Goal: Task Accomplishment & Management: Complete application form

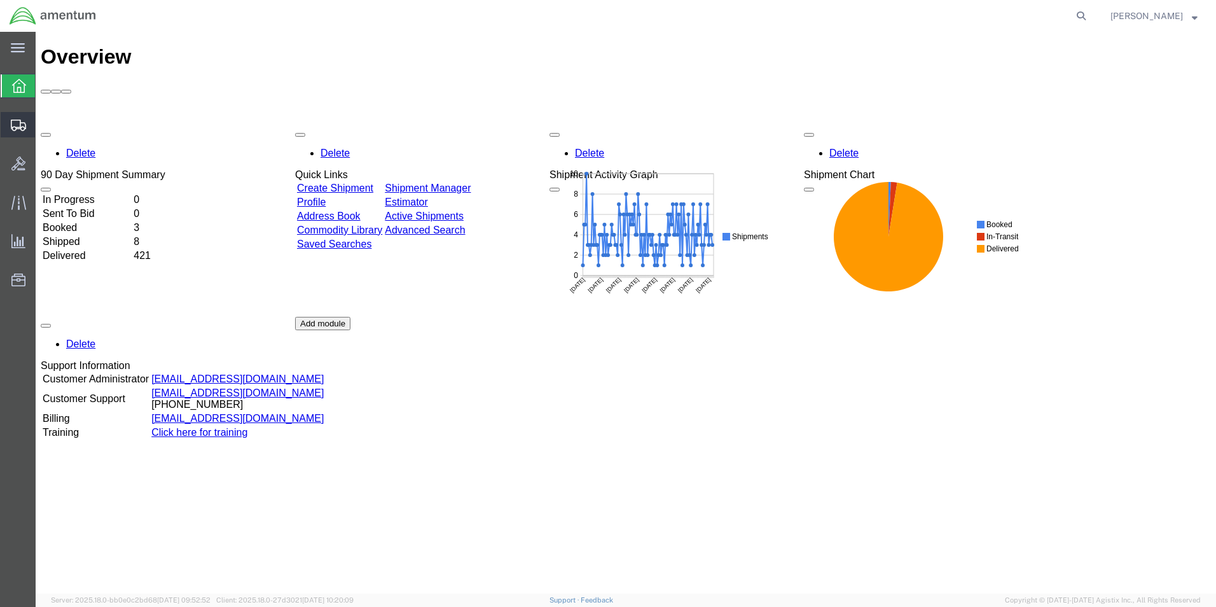
click at [0, 0] on span "Create Shipment" at bounding box center [0, 0] width 0 height 0
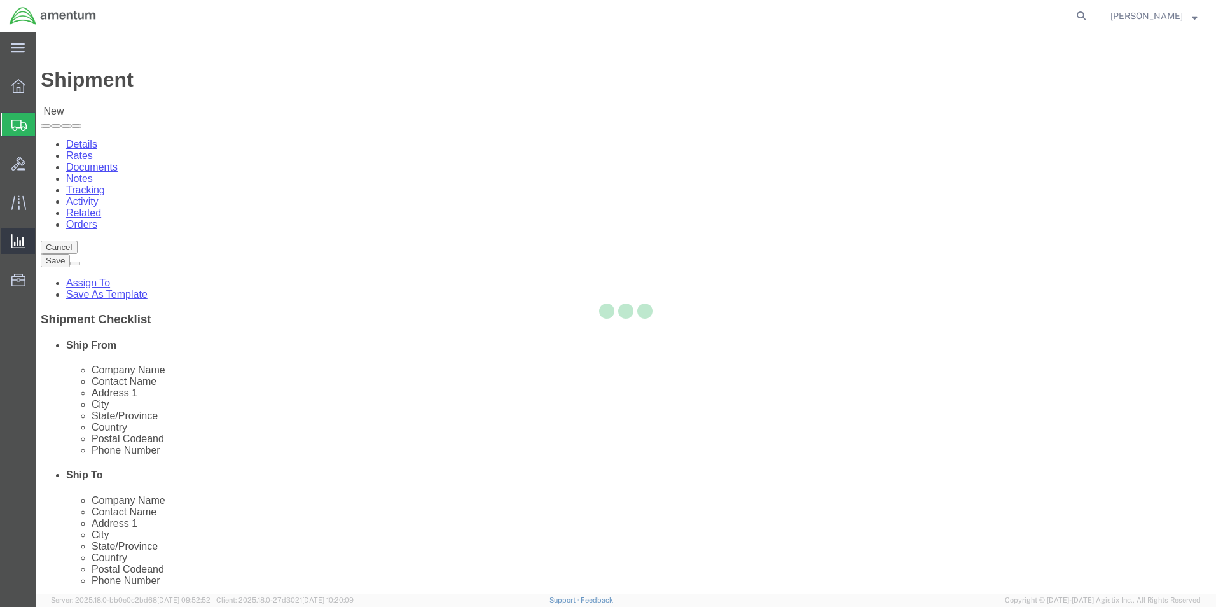
select select
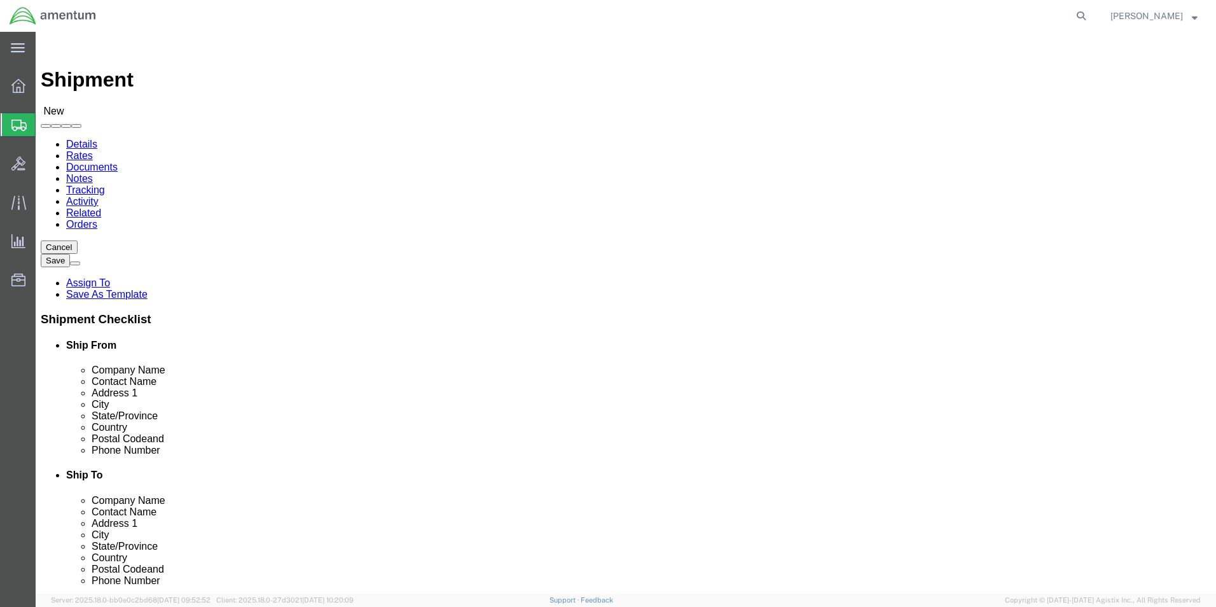
type input "eho"
select select "49929"
select select "TX"
click input "text"
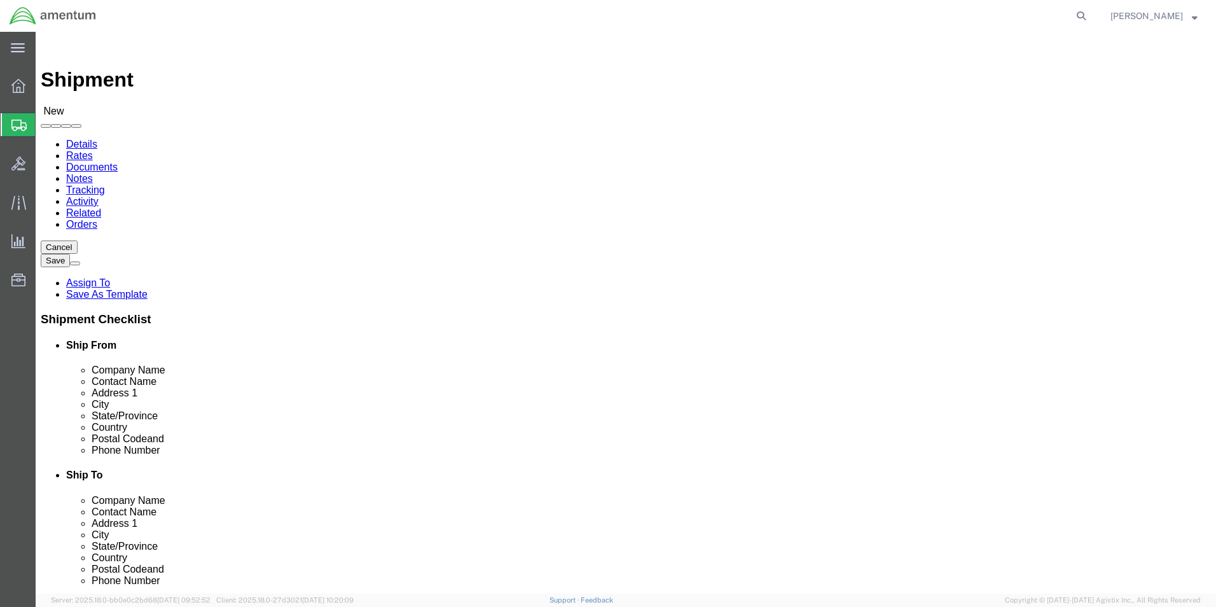
click input "text"
type input "marie.morrell@associates.cbp.dhs.gov"
click input "checkbox"
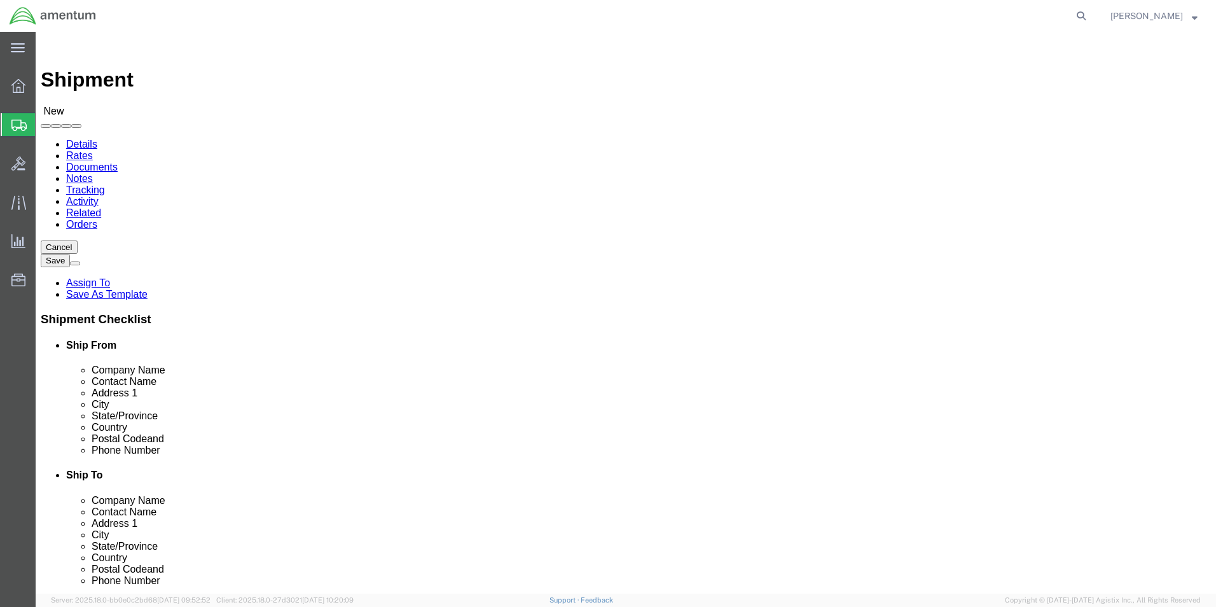
checkbox input "false"
click input "text"
type input "SOUTHERN CROSS AVIATION"
type input "NATHAN CUMMINGS"
type input "5250 NW 33RD AVE."
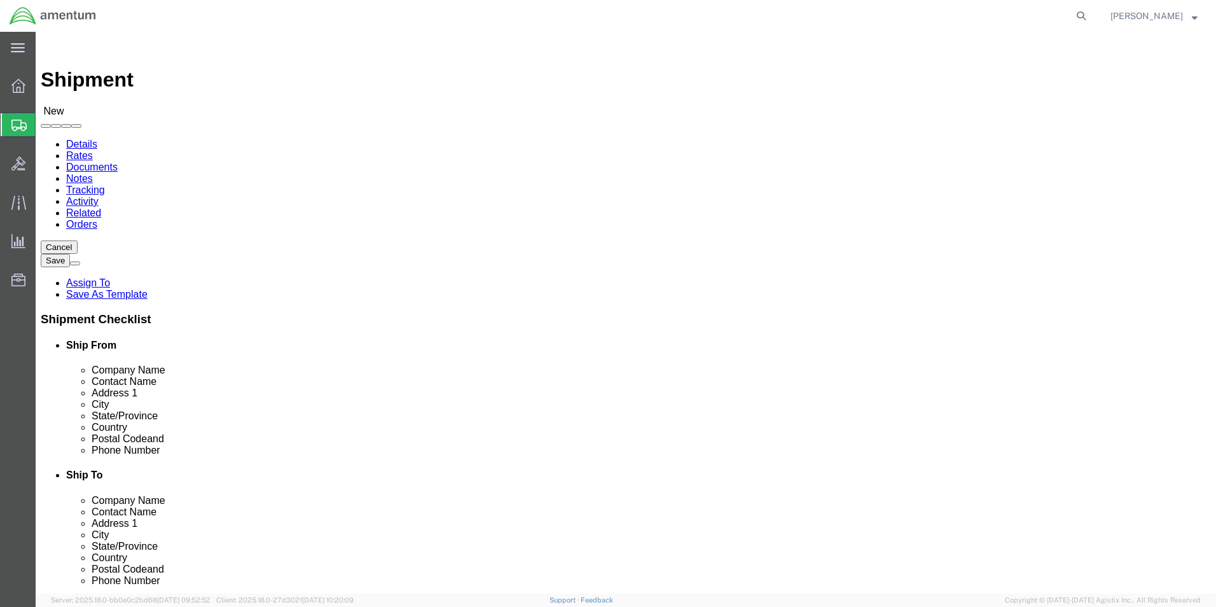
type input "FOR LAUDERDALE"
click input "Postal Code"
type input "33309"
click input "text"
type input "954-377-0320"
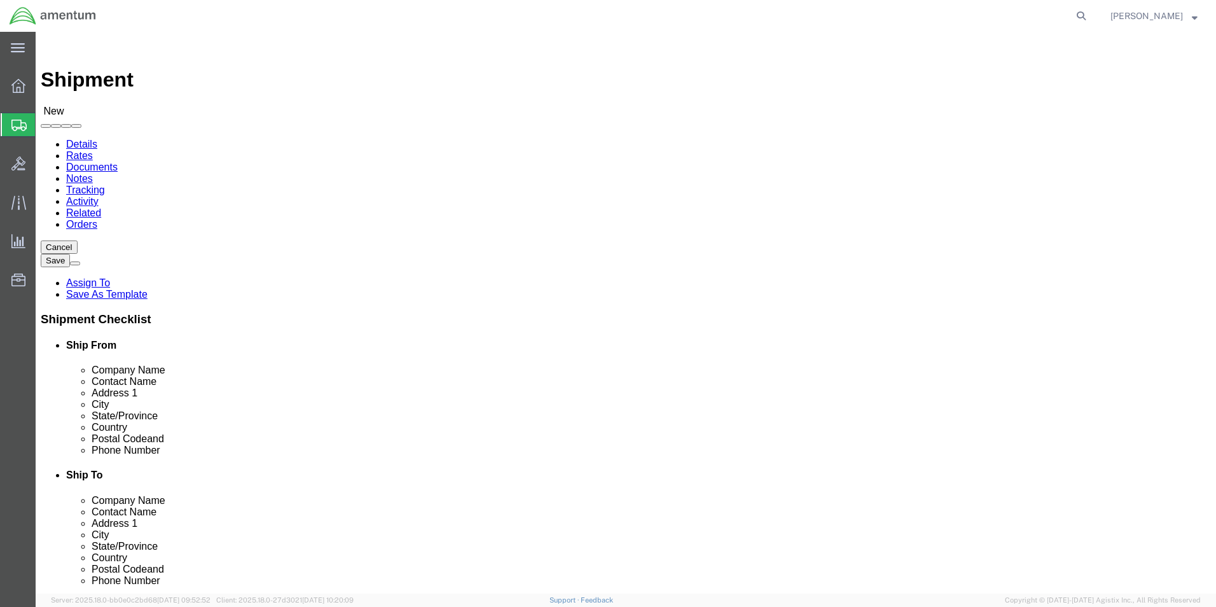
click input "text"
type input "nate@scross.com"
click input "checkbox"
checkbox input "true"
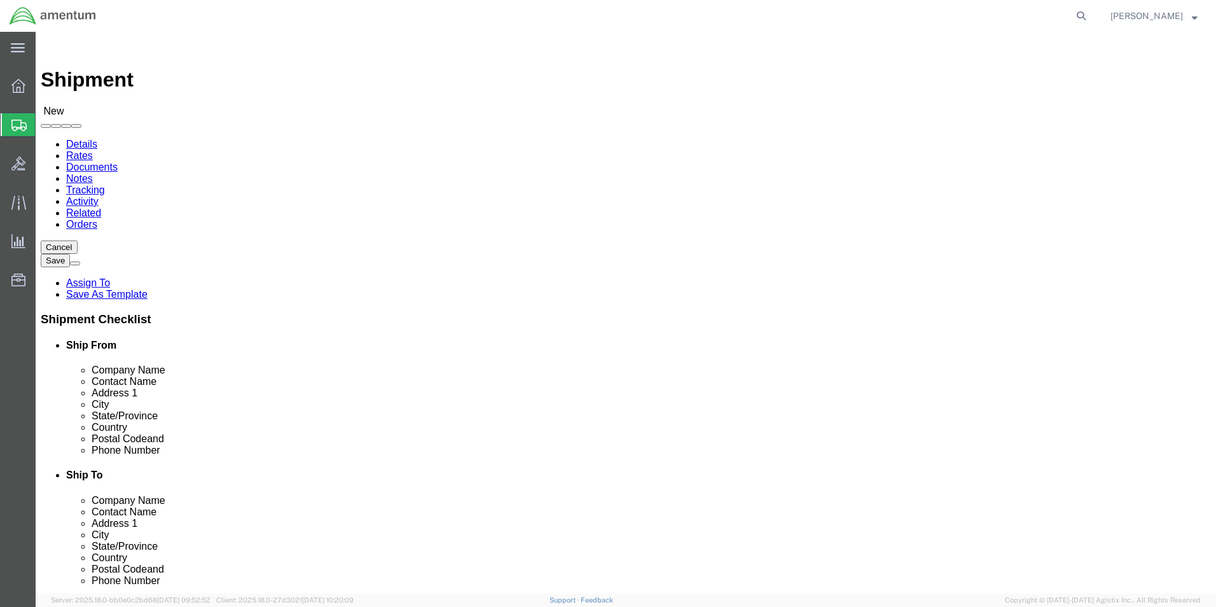
click span
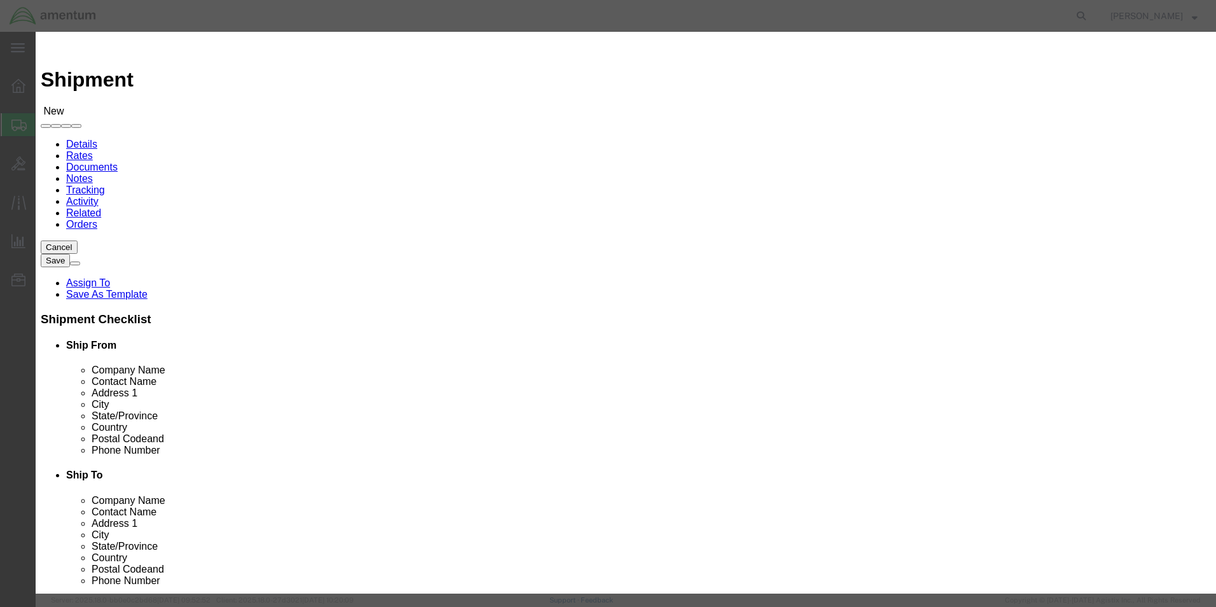
click input "checkbox"
checkbox input "true"
click button "Save"
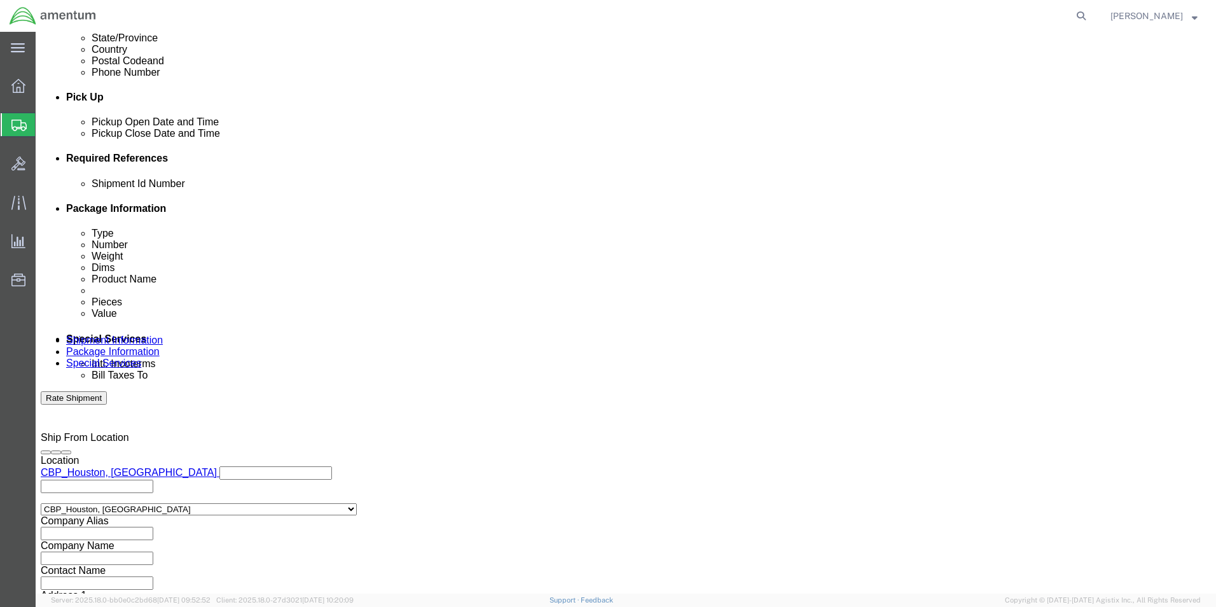
scroll to position [509, 0]
click button "Add reference"
click input "text"
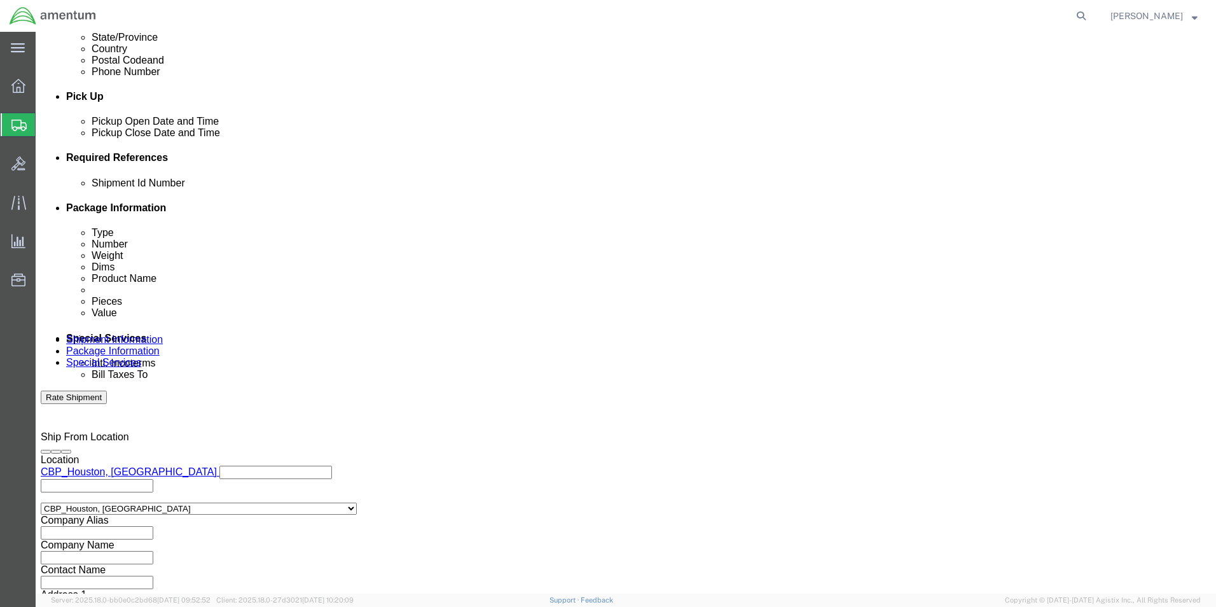
type input "9/9/25"
click select "Select Account Type Activity ID Airline Appointment Number ASN Batch Request # …"
select select "CUSTREF"
click select "Select Account Type Activity ID Airline Appointment Number ASN Batch Request # …"
click input "text"
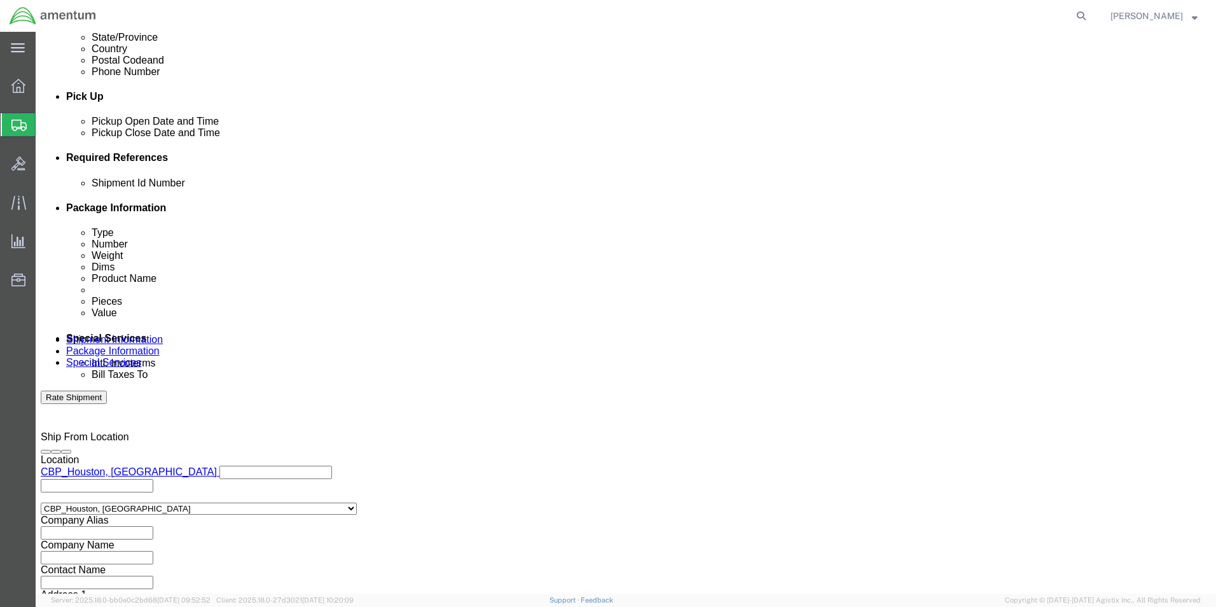
type input "c"
type input "CORE RTN CBP0043706"
click select "Select Account Type Activity ID Airline Appointment Number ASN Batch Request # …"
select select "PROJNUM"
click select "Select Account Type Activity ID Airline Appointment Number ASN Batch Request # …"
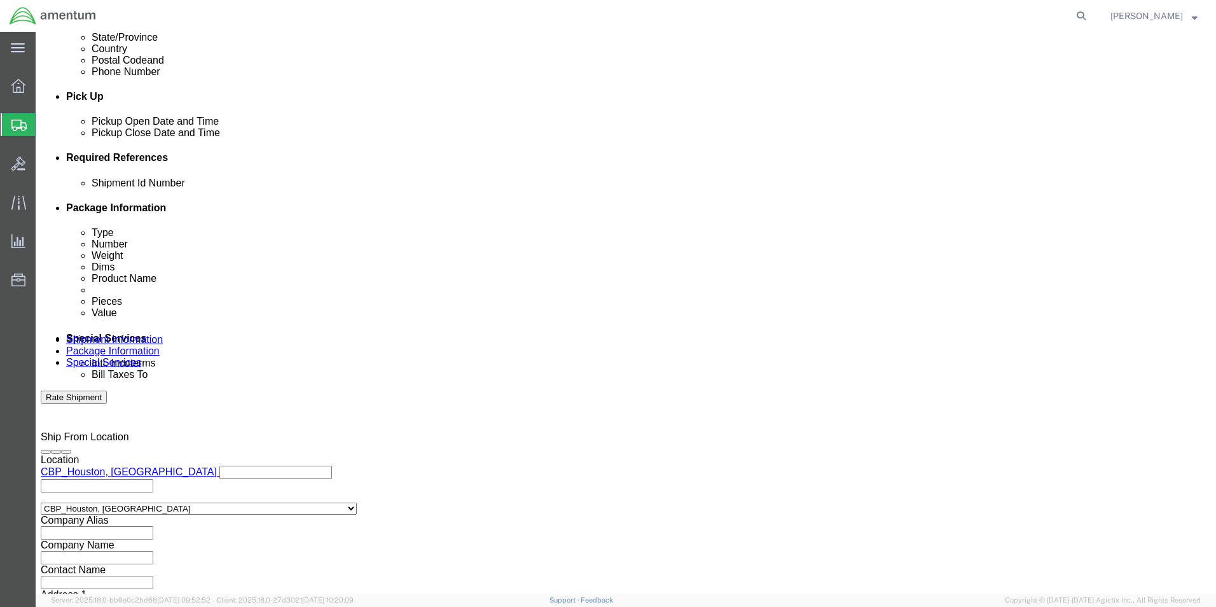
click input "text"
type input "6118.03.03.2219.000.EHO.0000"
click select "Select Account Type Activity ID Airline Appointment Number ASN Batch Request # …"
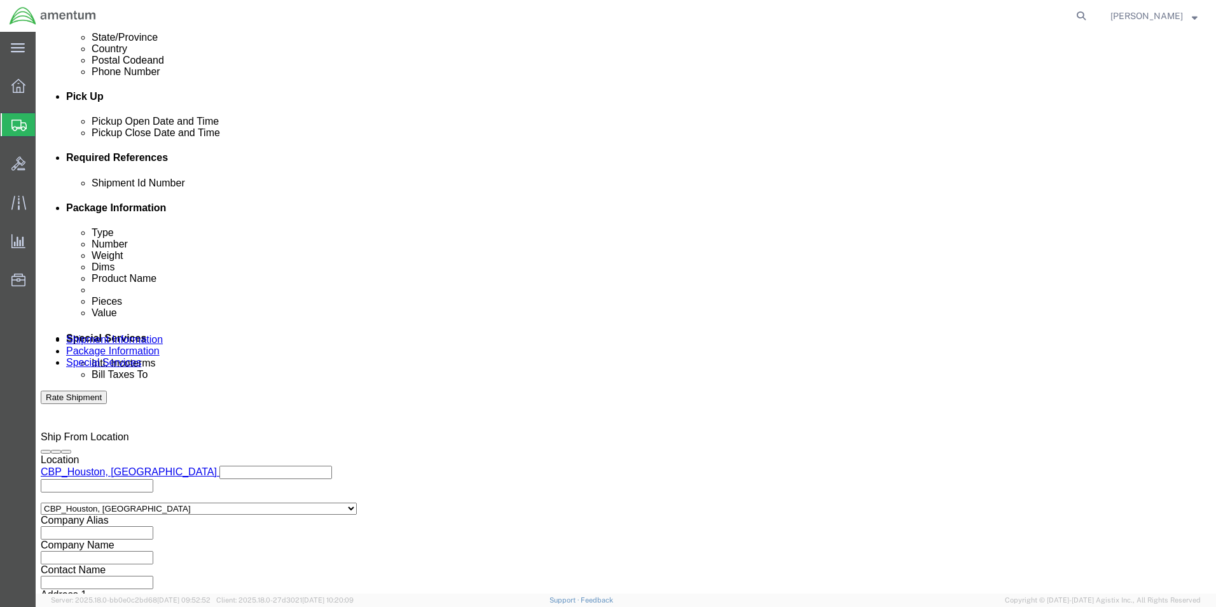
select select "DEPT"
click select "Select Account Type Activity ID Airline Appointment Number ASN Batch Request # …"
click input "text"
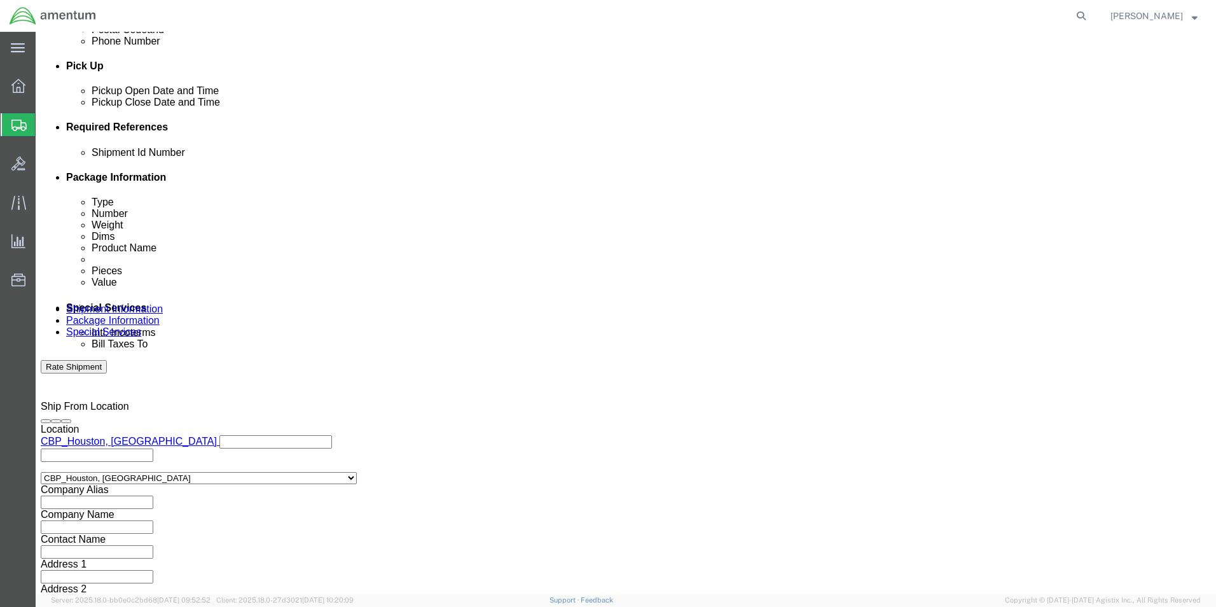
scroll to position [555, 0]
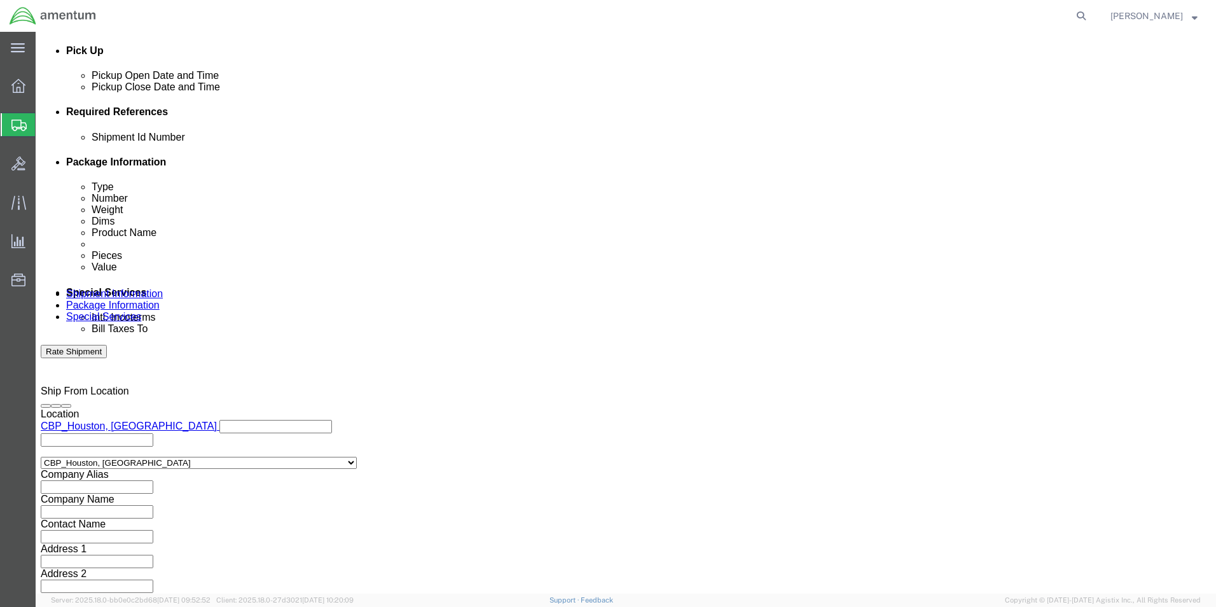
type input "CBP"
click button "Continue"
click div
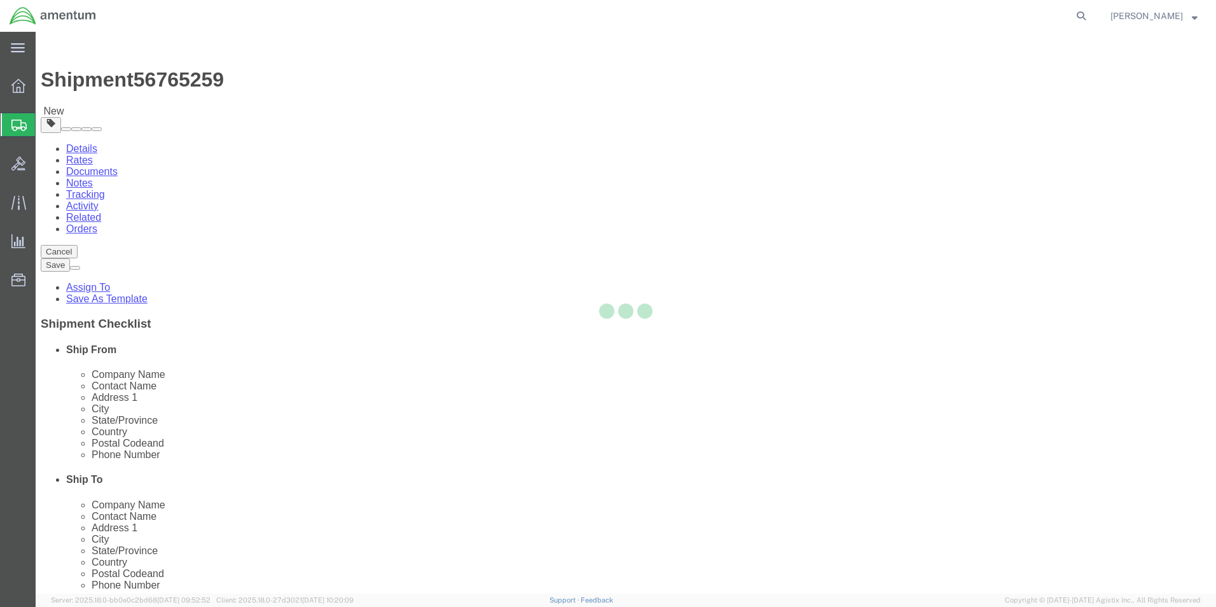
select select "CBOX"
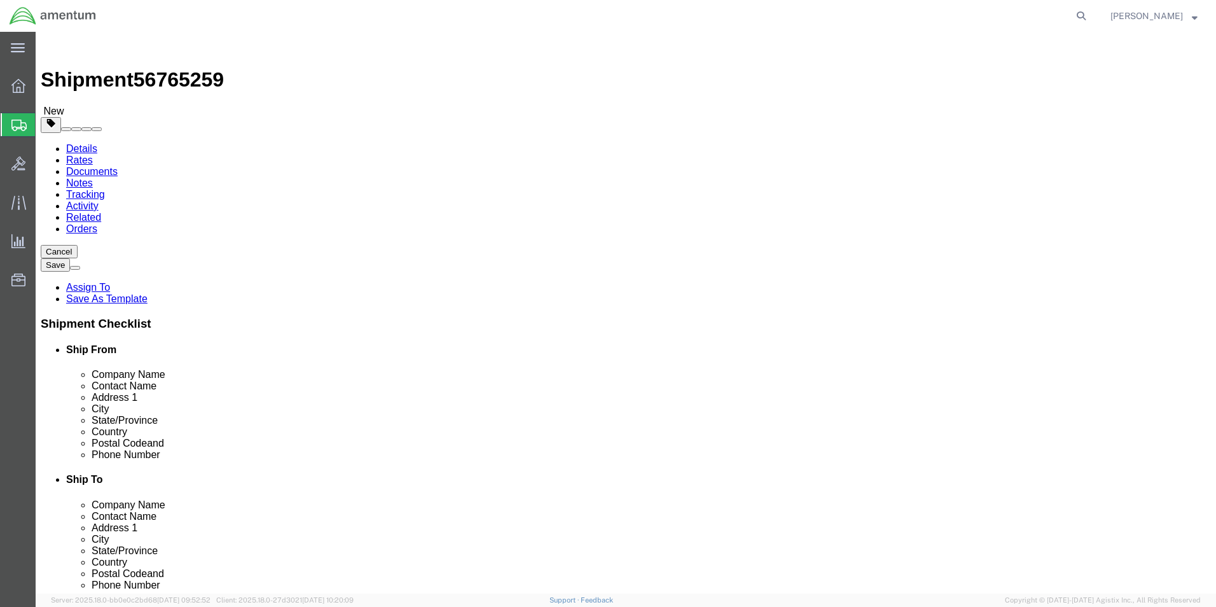
click icon
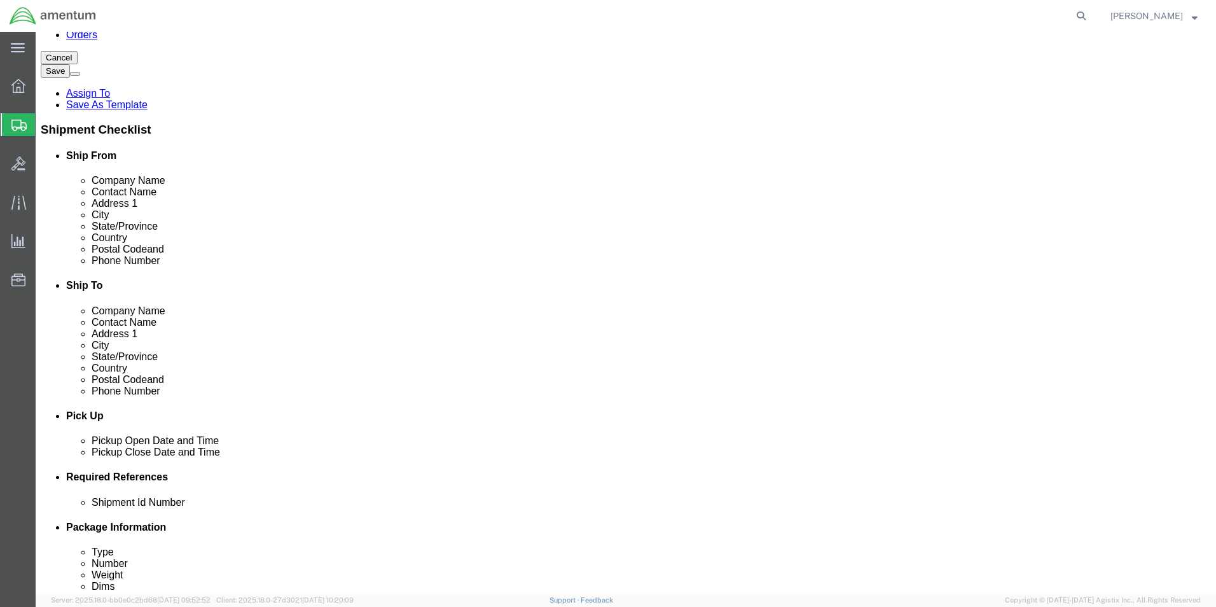
scroll to position [382, 0]
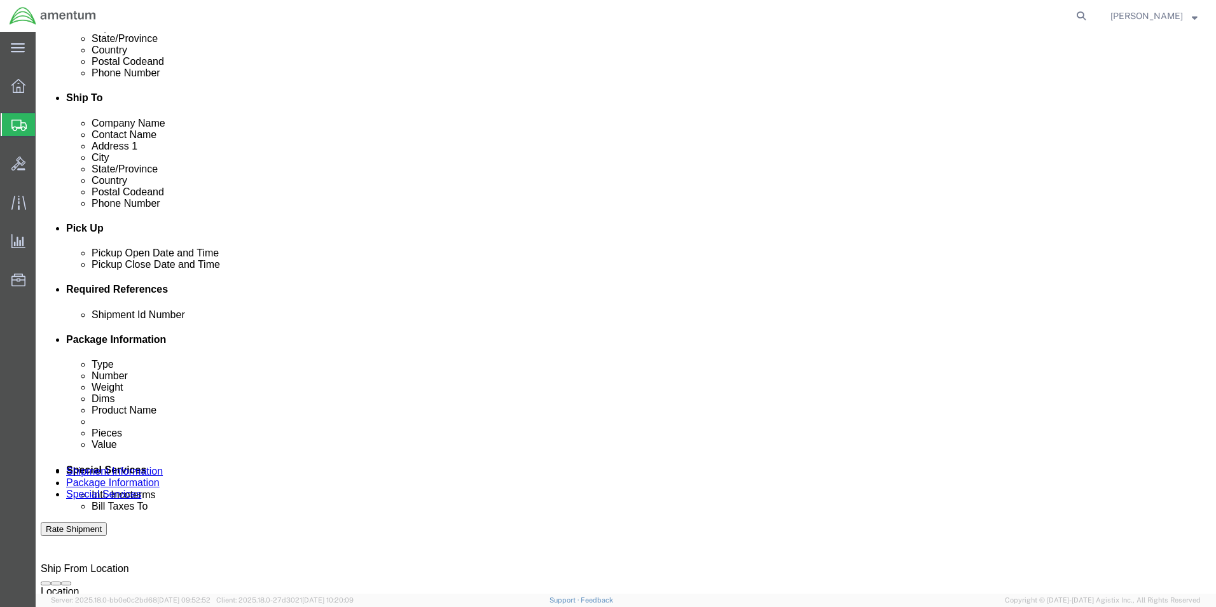
click input "6118.03.03.2219.000.EHO.0000"
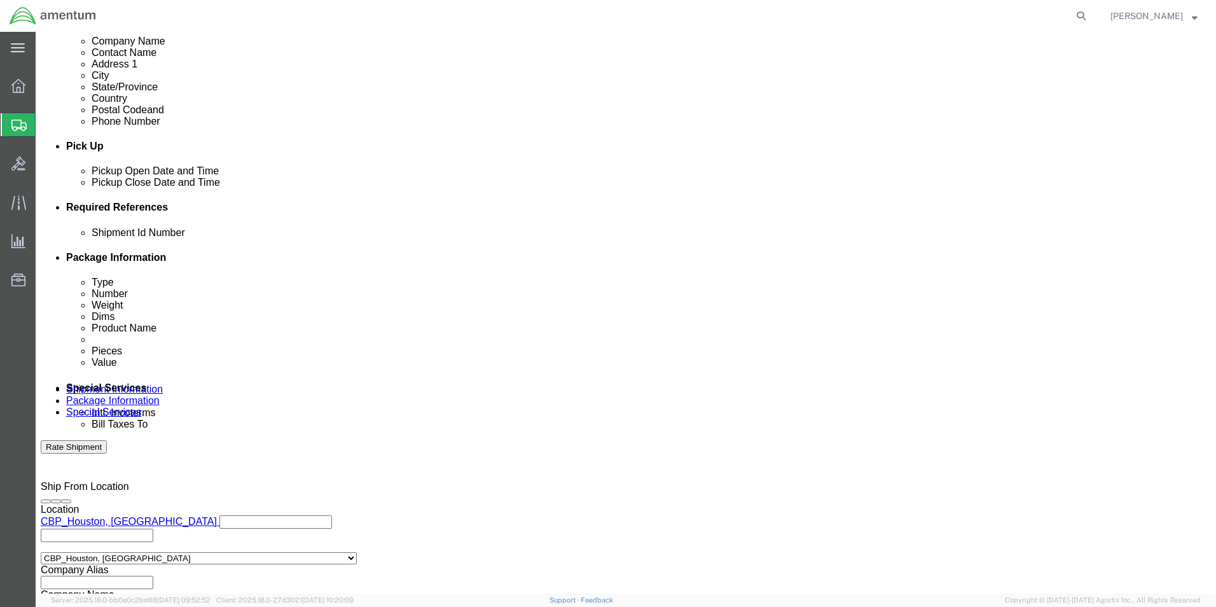
scroll to position [555, 0]
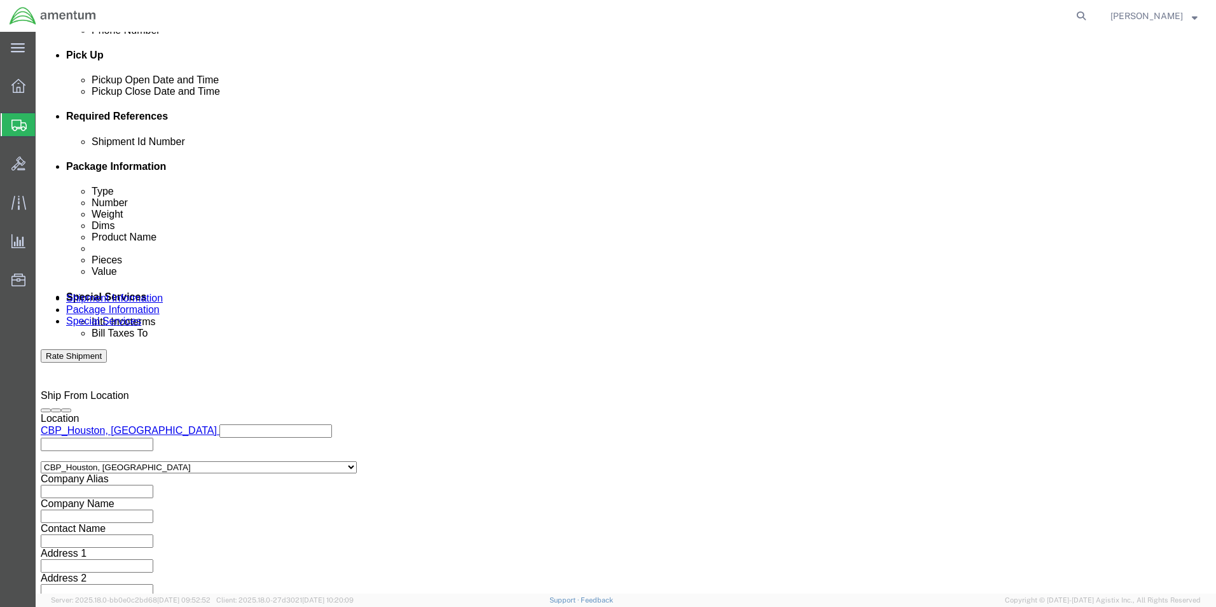
click icon
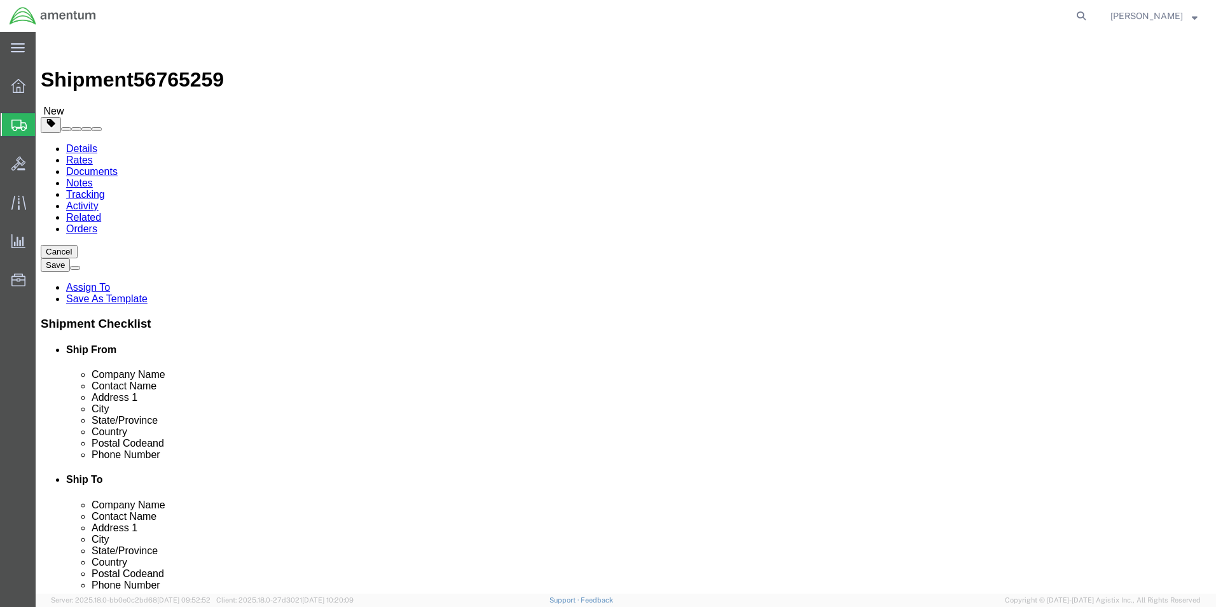
click input "text"
type input "20"
type input "12"
type input "10"
type input "11.5"
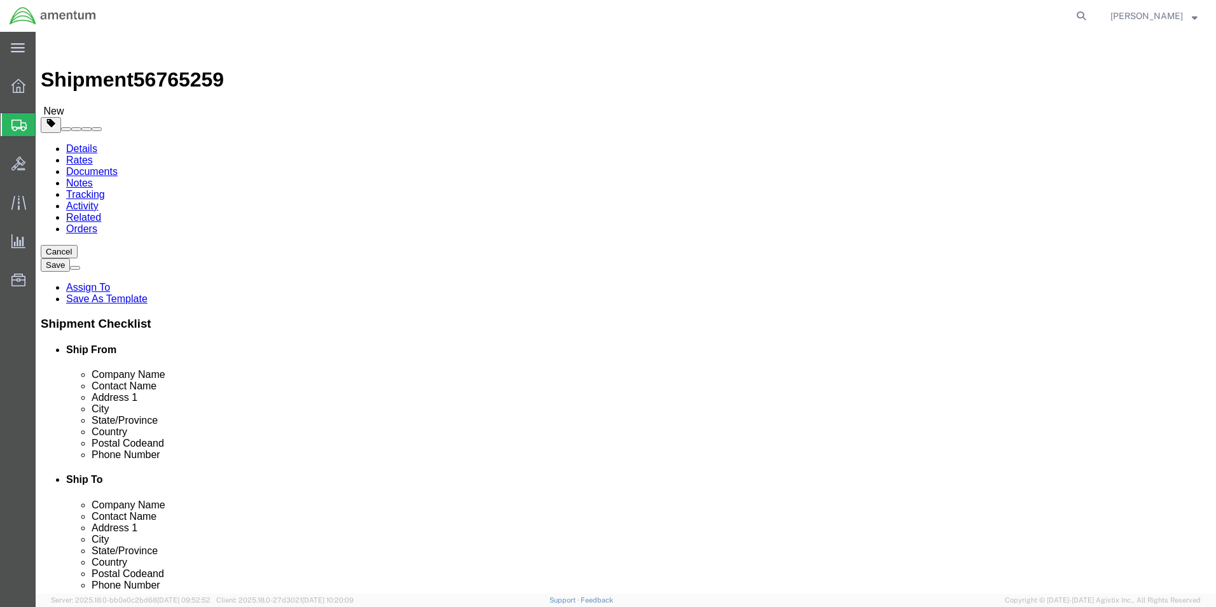
click link "Add Content"
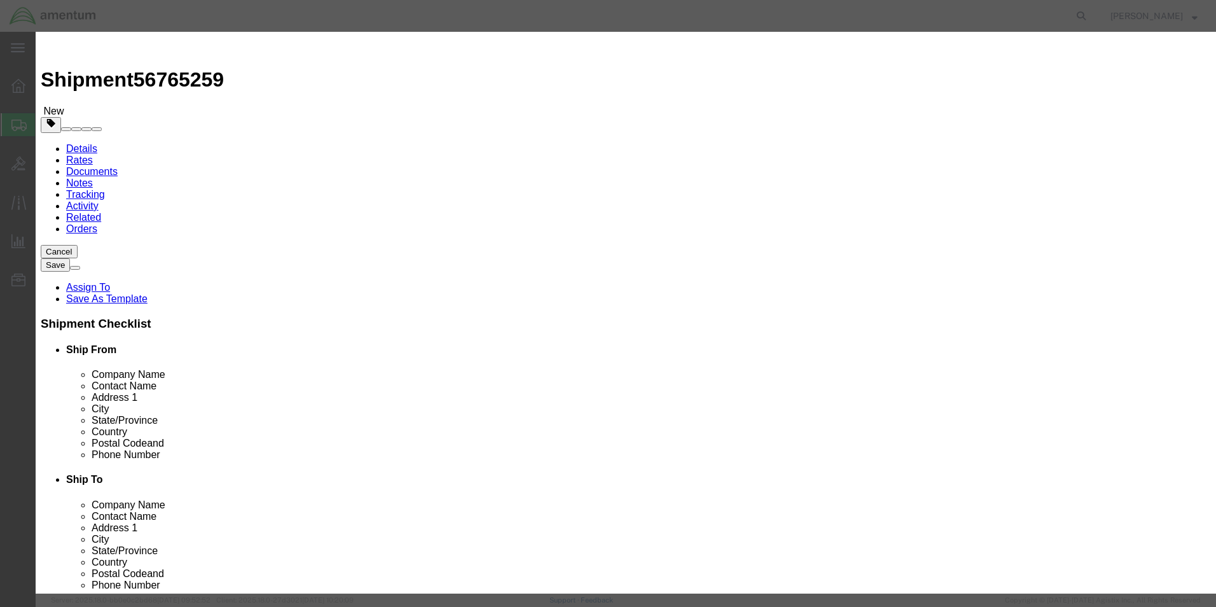
click input "text"
type input "POWER SUPPLY"
click input "0"
type input "1"
type input "5000.00"
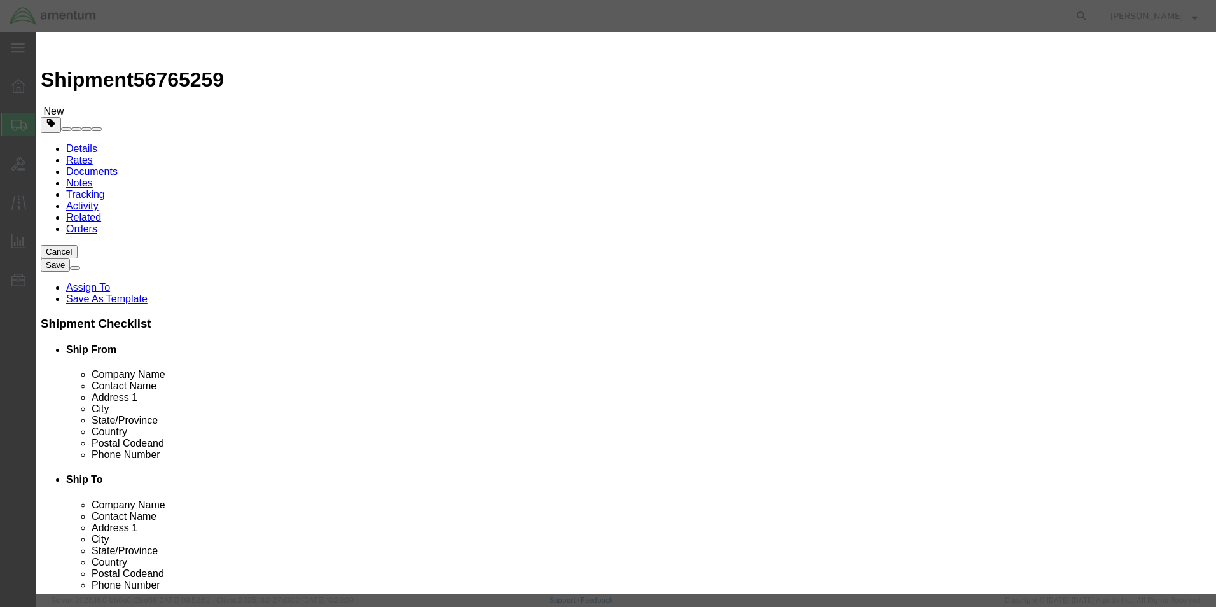
click button "Save & Close"
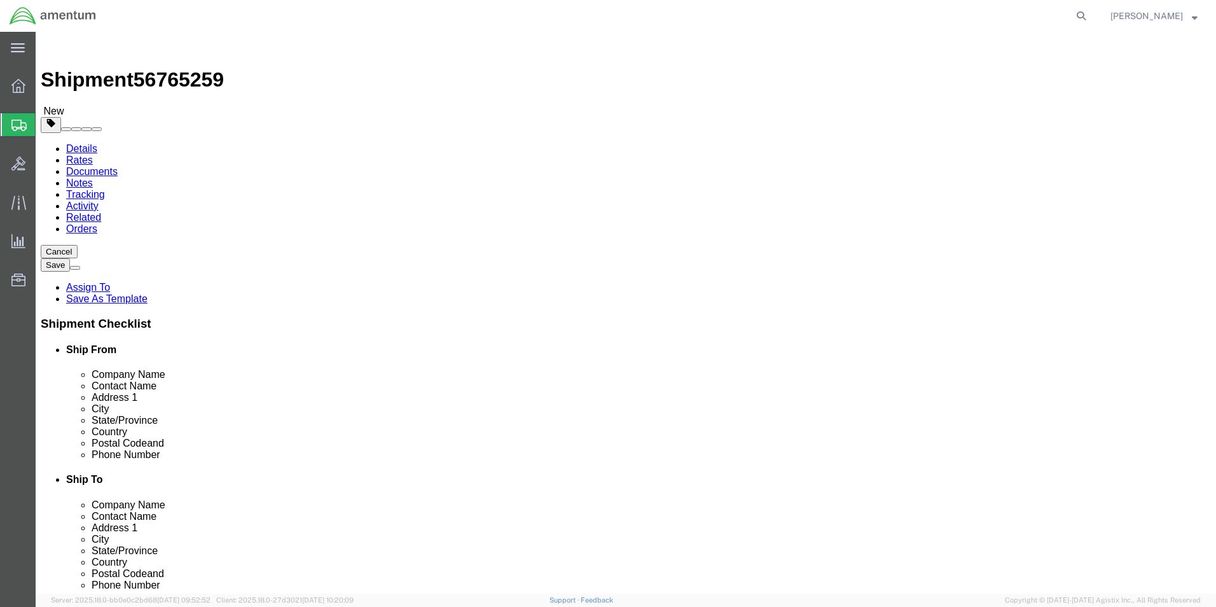
click button "Rate Shipment"
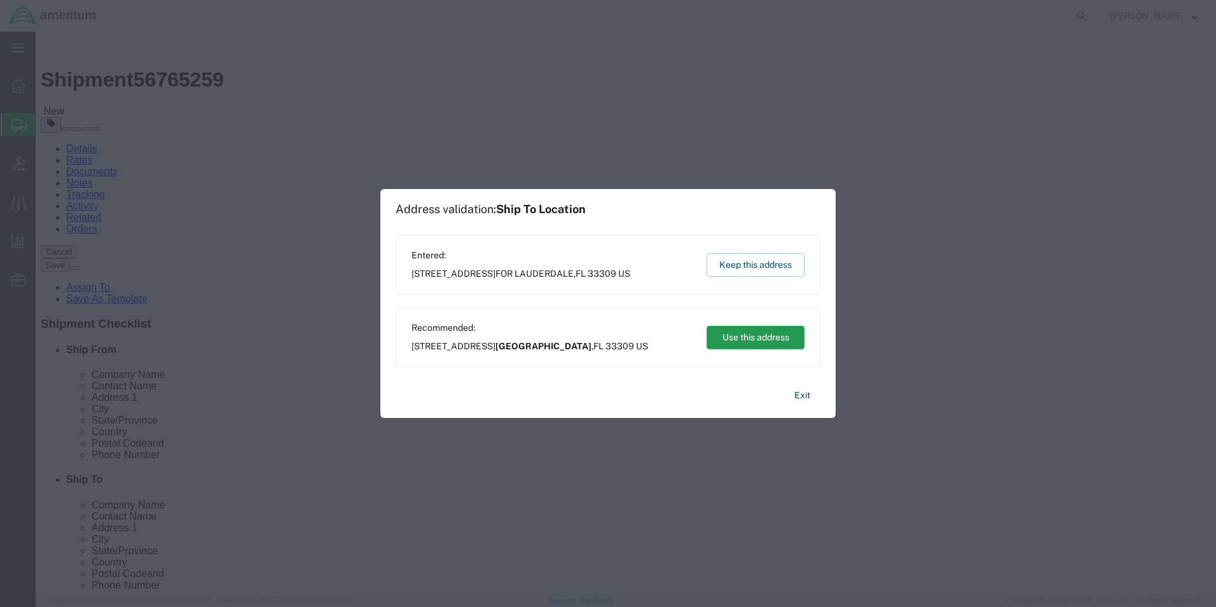
click at [748, 340] on button "Use this address" at bounding box center [756, 338] width 98 height 24
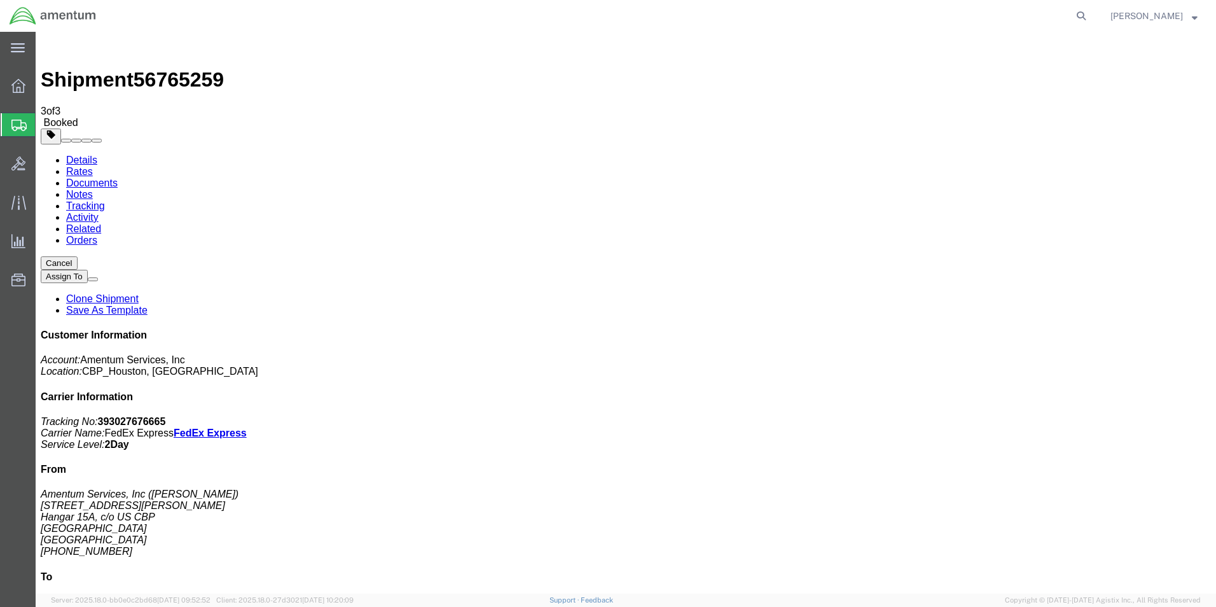
checkbox input "true"
